Goal: Transaction & Acquisition: Purchase product/service

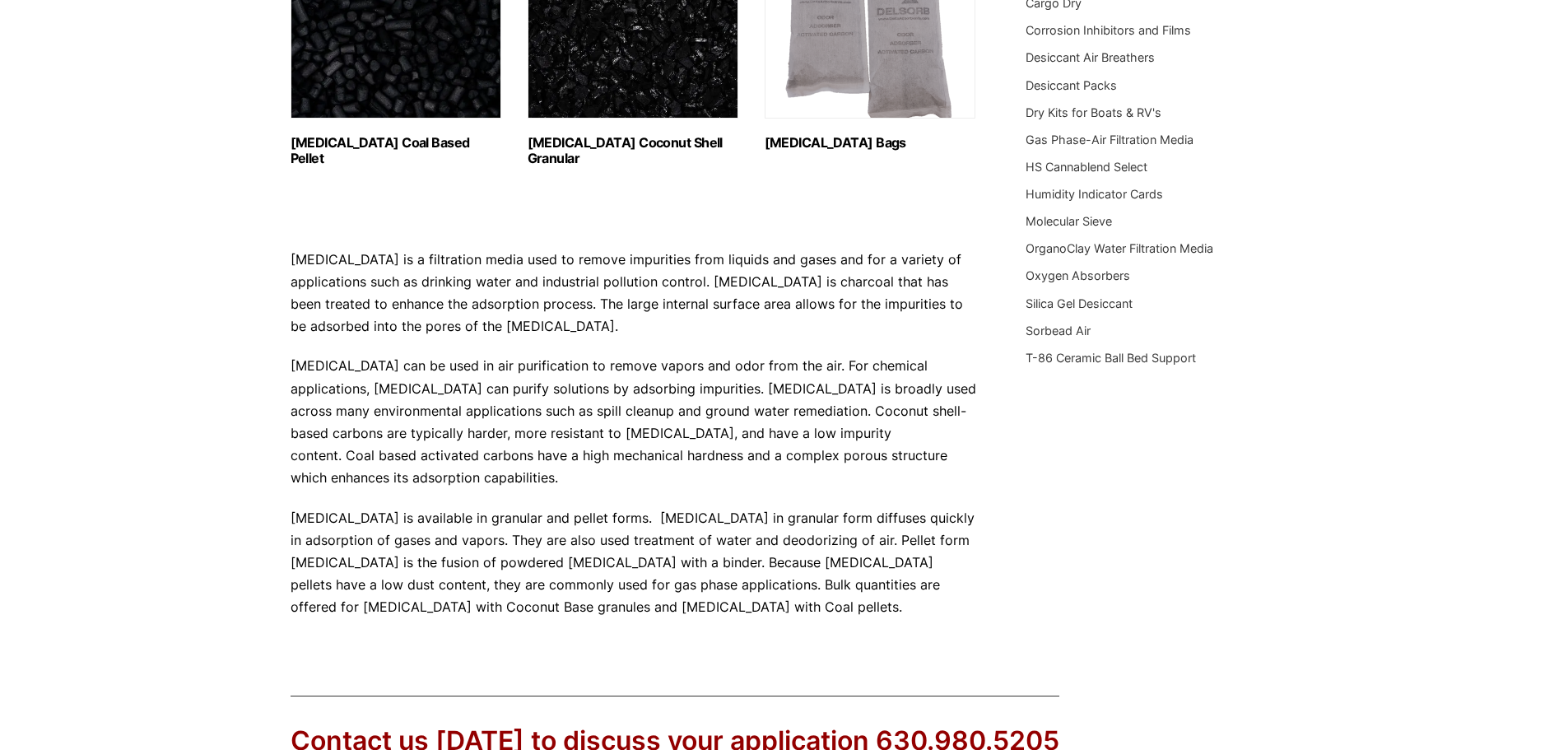
scroll to position [165, 0]
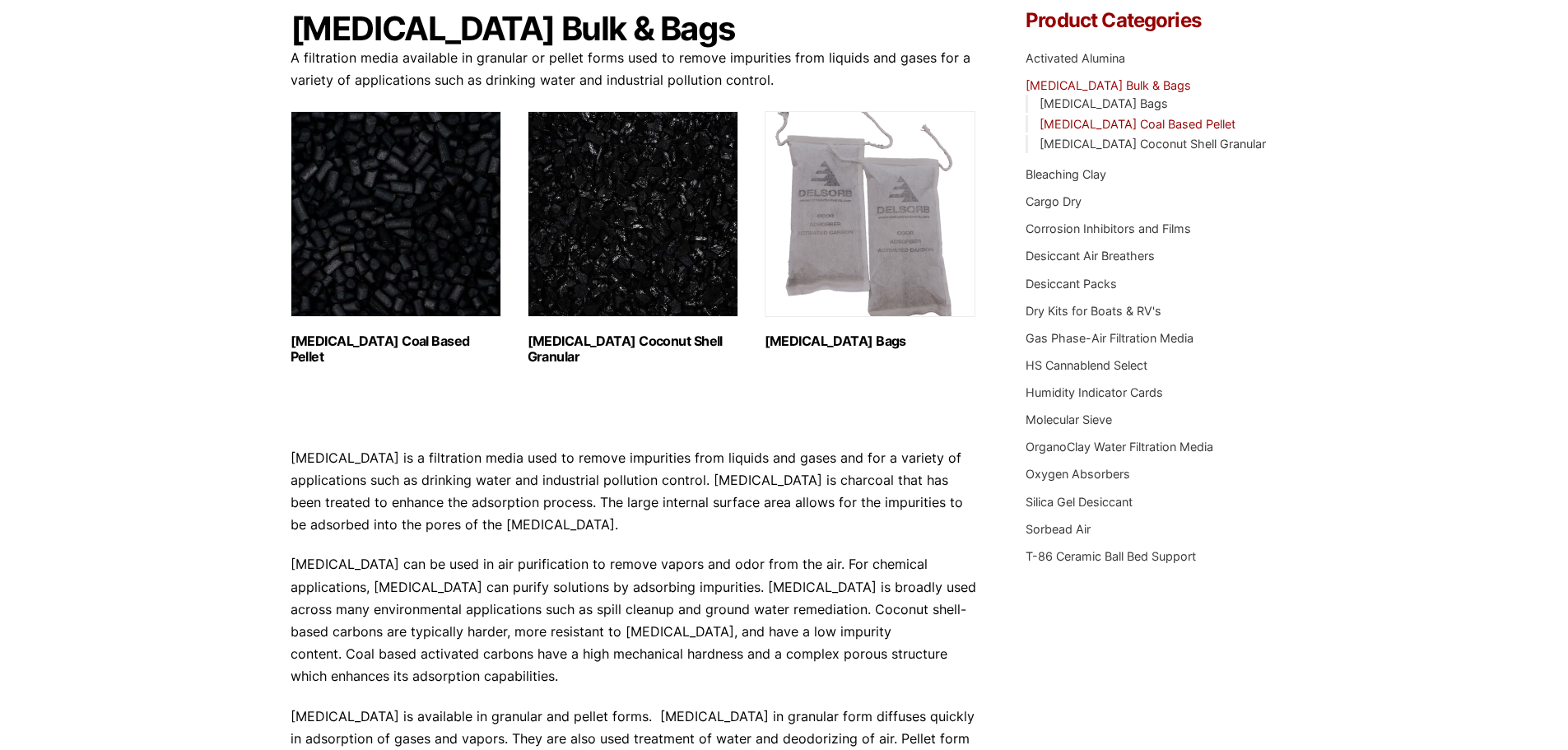
click at [1158, 122] on link "[MEDICAL_DATA] Coal Based Pellet" at bounding box center [1137, 123] width 196 height 14
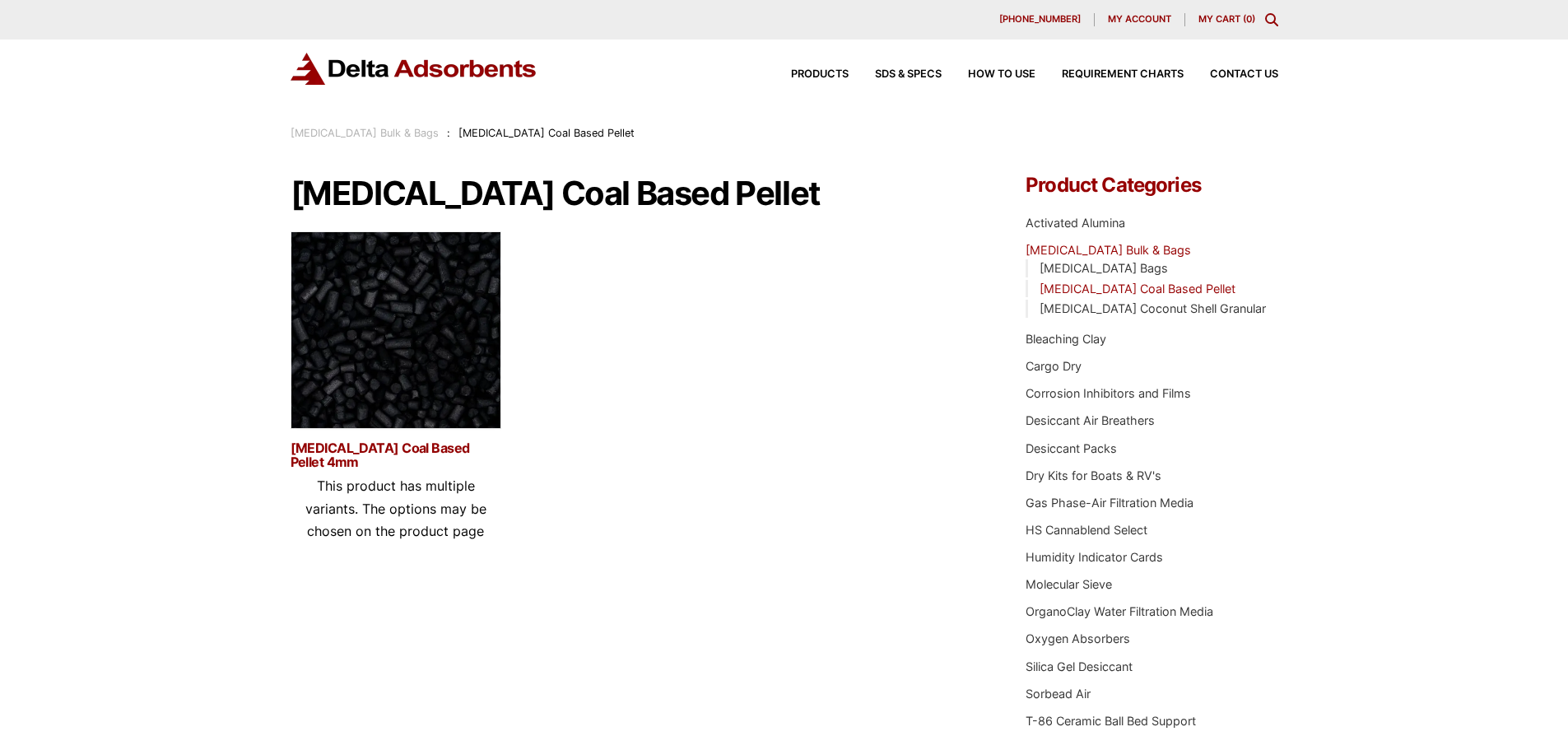
click at [311, 448] on link "[MEDICAL_DATA] Coal Based Pellet 4mm" at bounding box center [395, 455] width 211 height 28
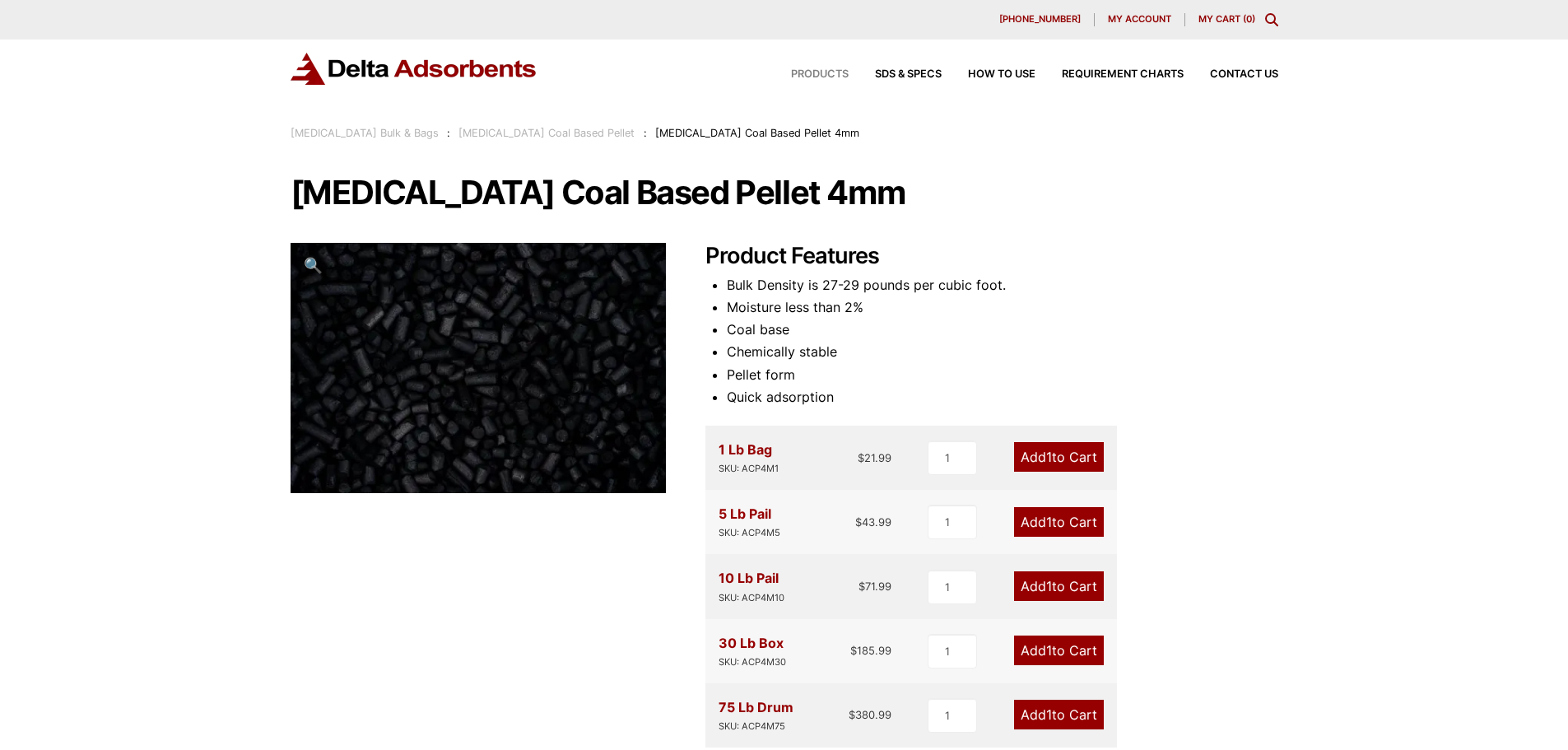
click at [822, 71] on span "Products" at bounding box center [820, 74] width 58 height 11
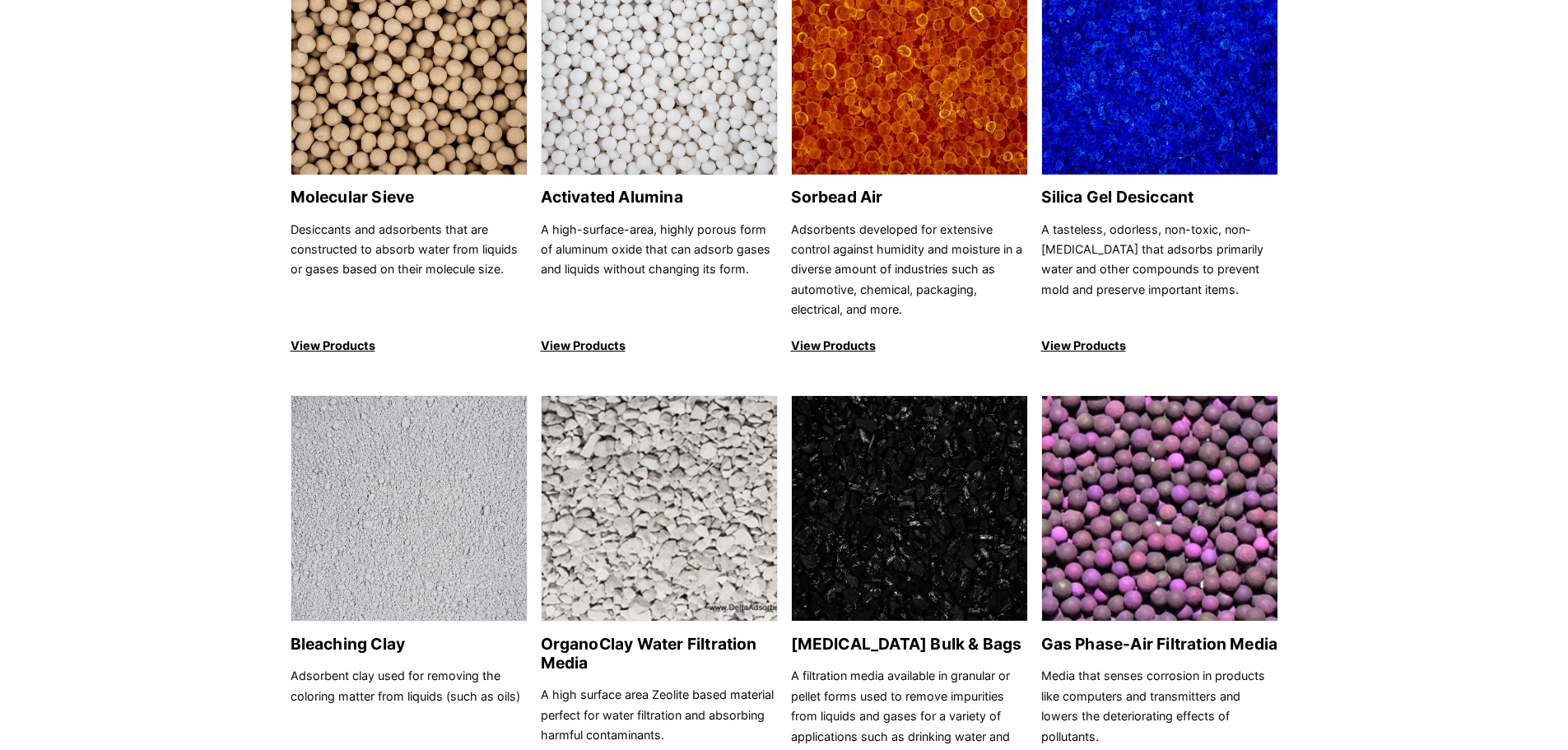
scroll to position [165, 0]
